Goal: Transaction & Acquisition: Download file/media

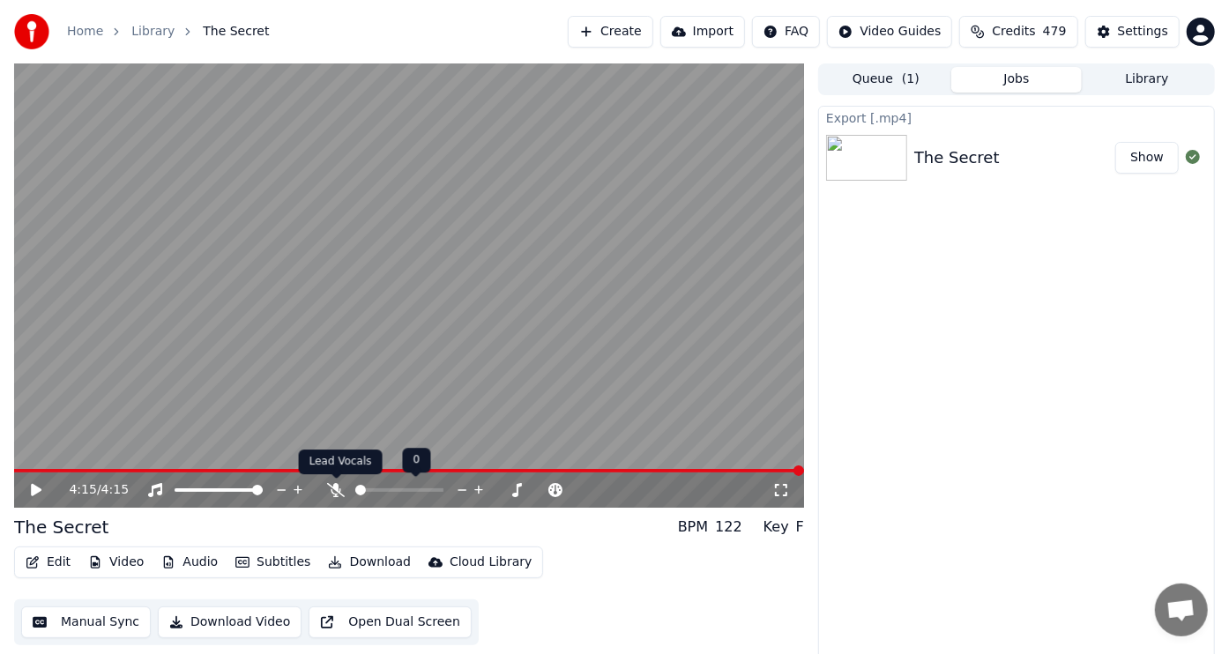
click at [336, 488] on icon at bounding box center [336, 490] width 18 height 14
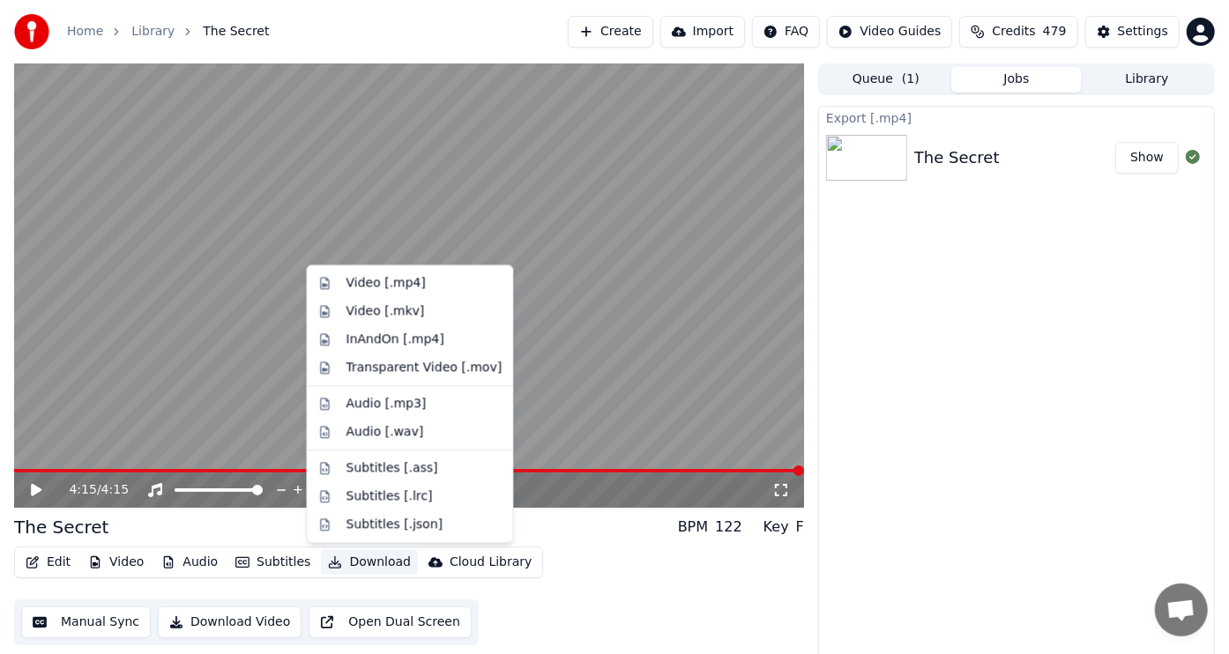
click at [370, 563] on button "Download" at bounding box center [369, 562] width 97 height 25
click at [367, 280] on div "Video [.mp4]" at bounding box center [385, 283] width 79 height 18
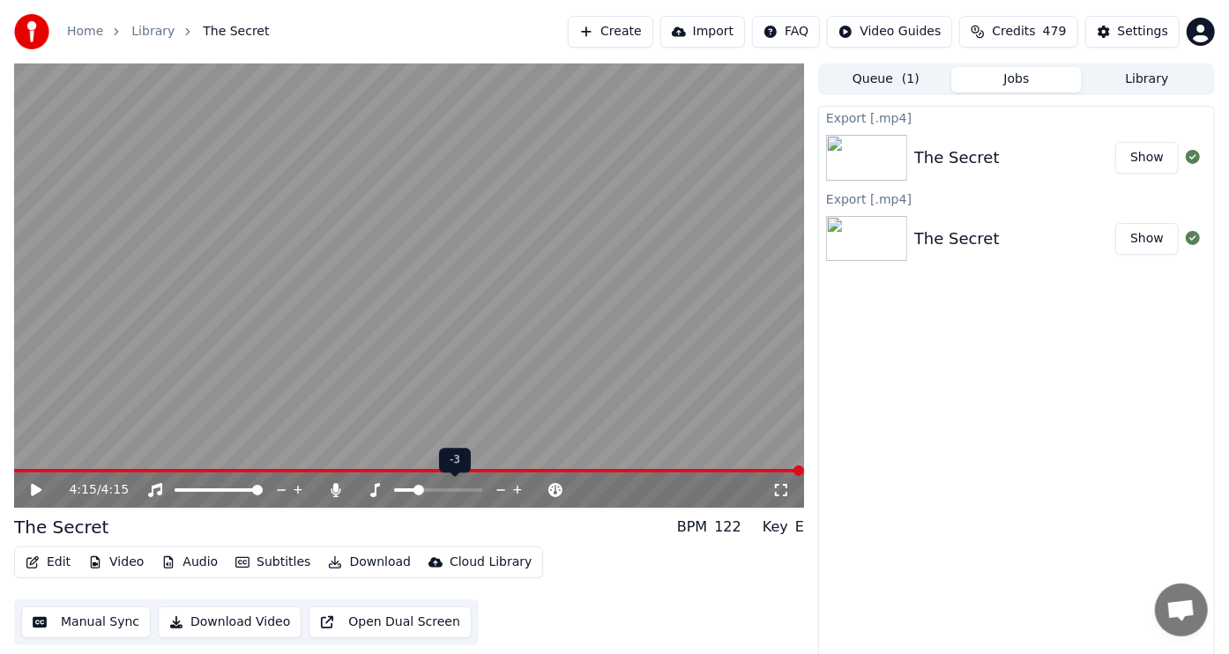
click at [420, 488] on span at bounding box center [418, 490] width 11 height 11
click at [33, 488] on icon at bounding box center [36, 490] width 11 height 12
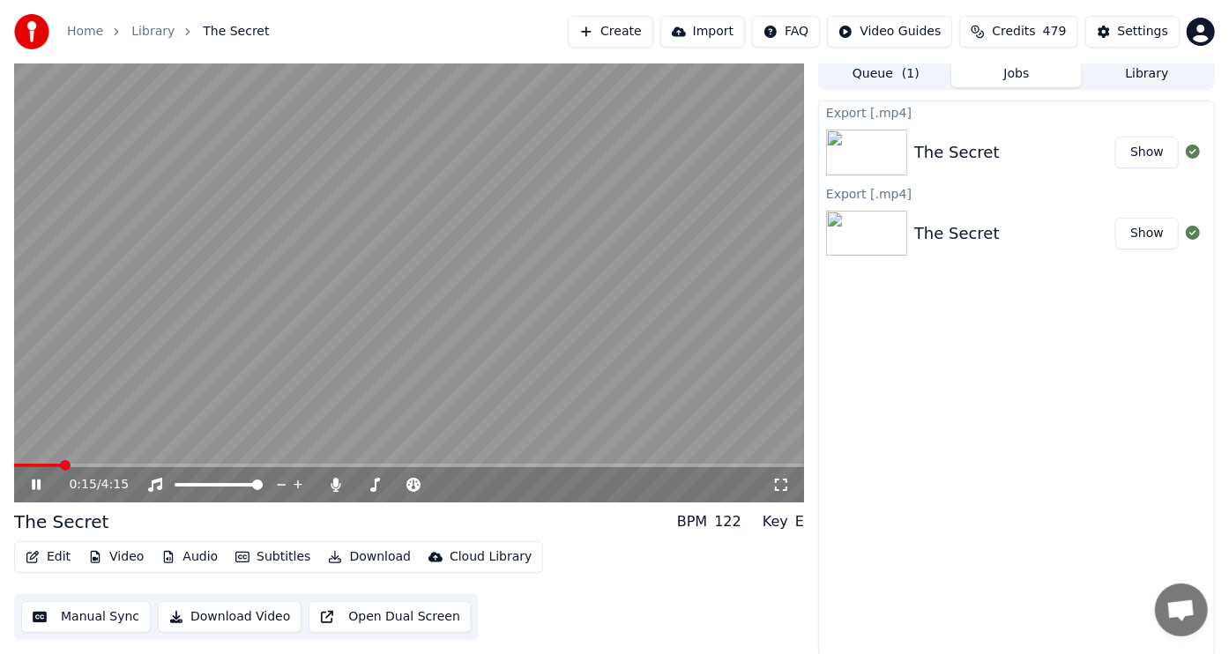
scroll to position [7, 0]
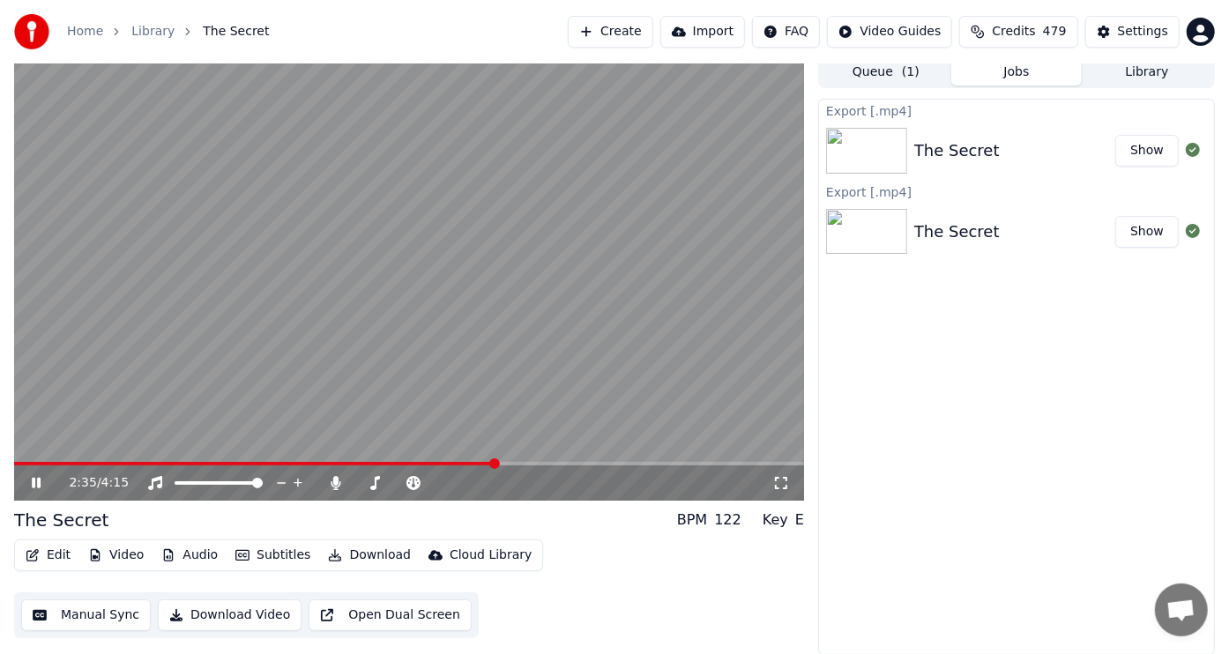
click at [37, 485] on icon at bounding box center [36, 483] width 9 height 11
click at [360, 551] on button "Download" at bounding box center [369, 555] width 97 height 25
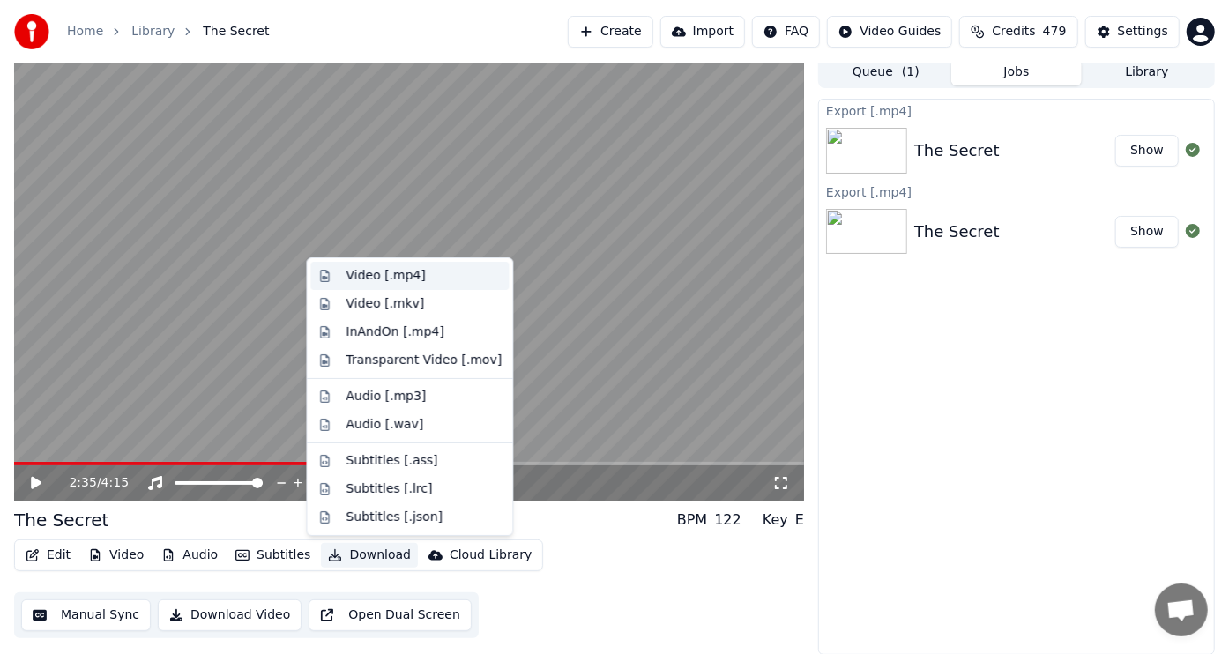
click at [374, 275] on div "Video [.mp4]" at bounding box center [385, 276] width 79 height 18
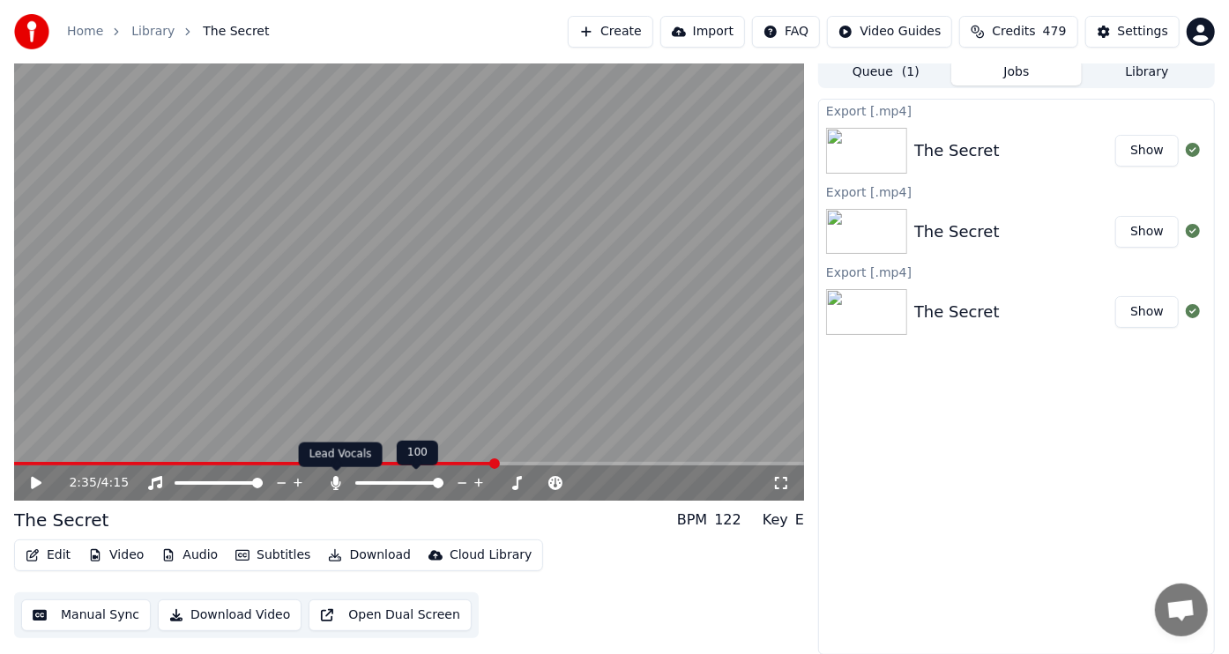
click at [334, 483] on icon at bounding box center [337, 483] width 10 height 14
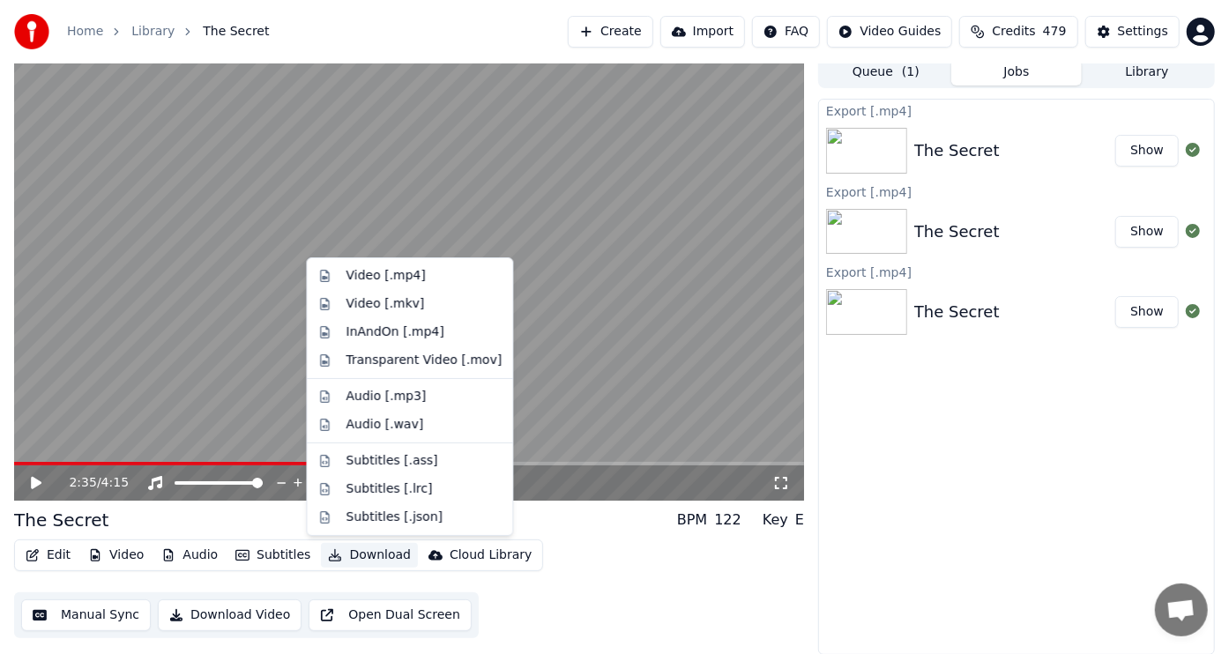
click at [359, 552] on button "Download" at bounding box center [369, 555] width 97 height 25
click at [384, 269] on div "Video [.mp4]" at bounding box center [385, 276] width 79 height 18
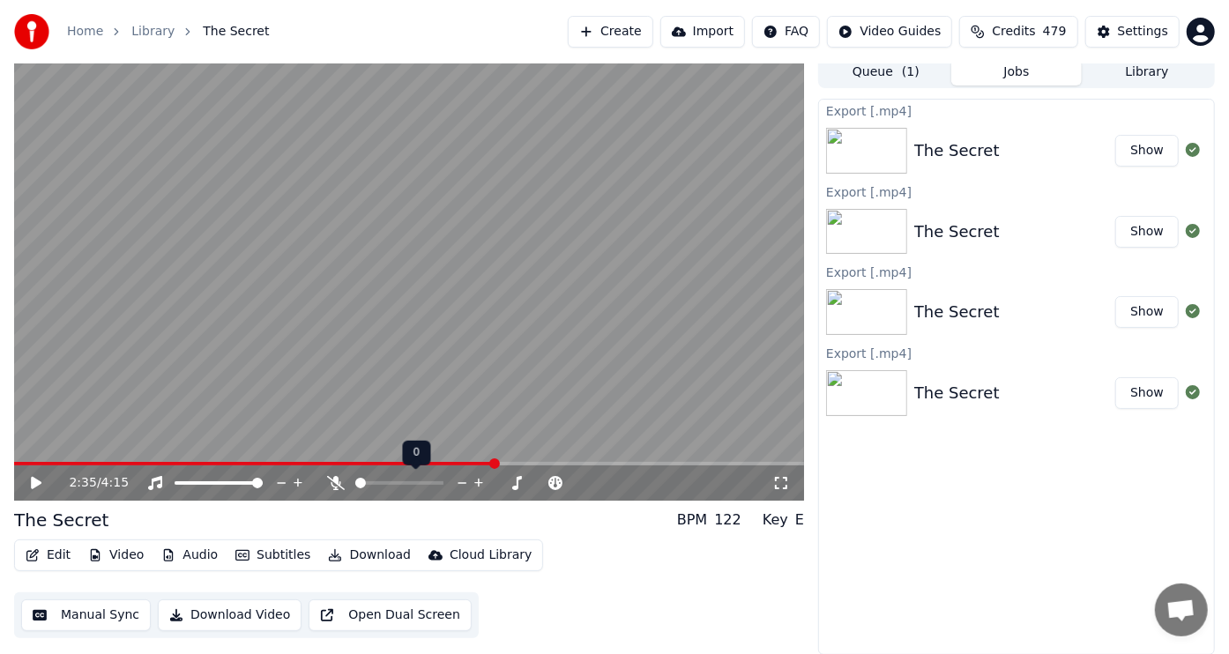
click at [339, 482] on icon at bounding box center [336, 483] width 18 height 14
click at [190, 481] on span at bounding box center [219, 483] width 88 height 4
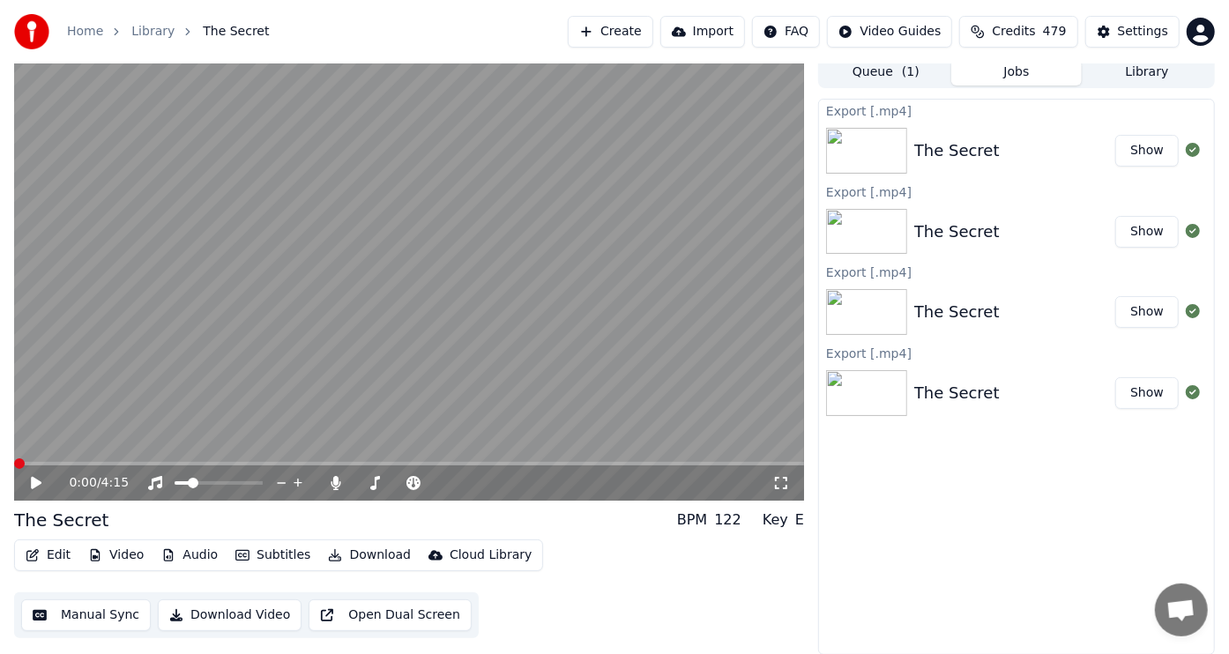
click at [14, 458] on span at bounding box center [19, 463] width 11 height 11
click at [34, 481] on icon at bounding box center [36, 483] width 11 height 12
click at [36, 485] on icon at bounding box center [48, 483] width 41 height 14
click at [371, 555] on button "Download" at bounding box center [369, 555] width 97 height 25
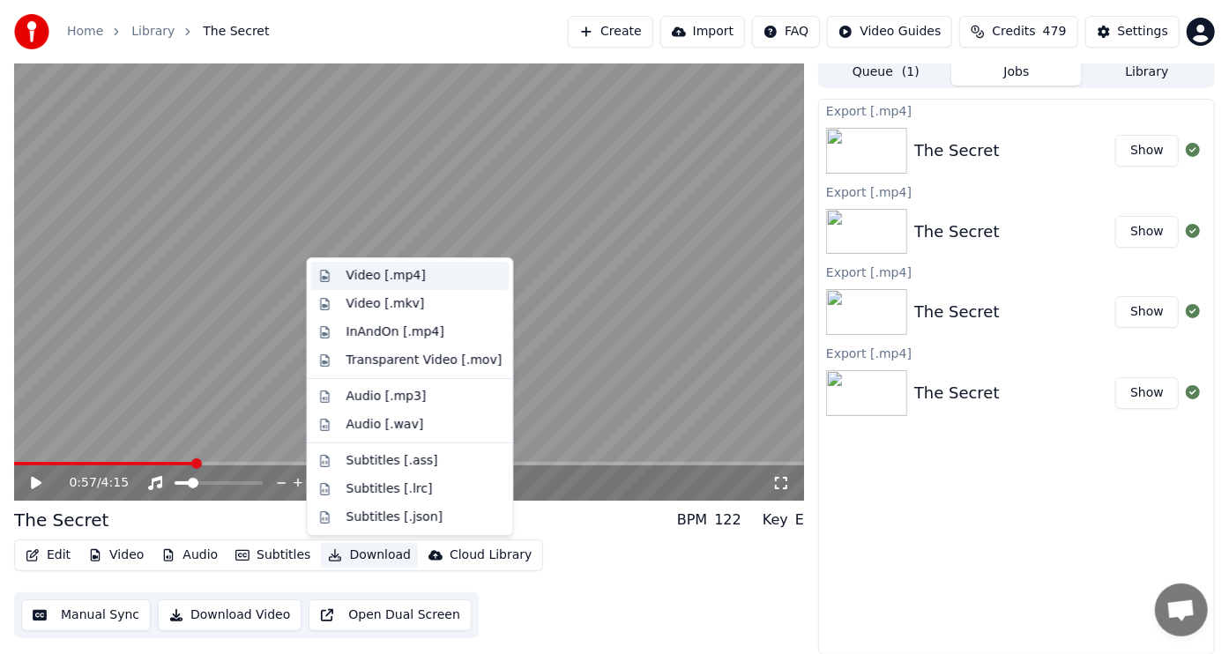
click at [366, 275] on div "Video [.mp4]" at bounding box center [385, 276] width 79 height 18
